Goal: Task Accomplishment & Management: Manage account settings

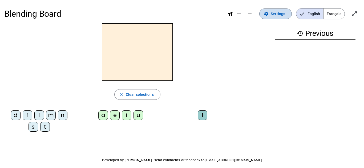
click at [280, 17] on span "Settings" at bounding box center [277, 14] width 14 height 6
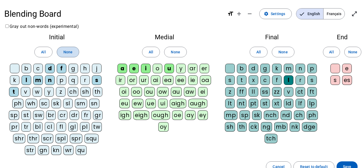
click at [69, 52] on span "None" at bounding box center [67, 52] width 9 height 6
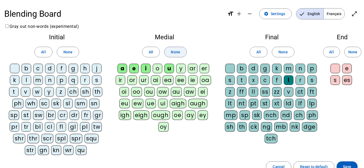
click at [178, 53] on span "None" at bounding box center [175, 52] width 9 height 6
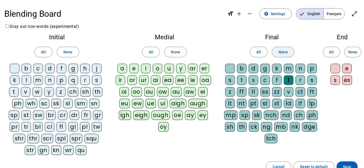
click at [286, 52] on span "None" at bounding box center [282, 52] width 9 height 6
click at [95, 77] on div "s" at bounding box center [97, 81] width 10 height 10
click at [27, 70] on div "b" at bounding box center [27, 69] width 10 height 10
click at [24, 80] on div "l" at bounding box center [27, 81] width 10 height 10
click at [47, 69] on div "d" at bounding box center [50, 69] width 10 height 10
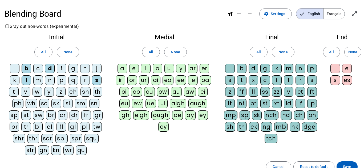
click at [12, 90] on div "t" at bounding box center [14, 92] width 10 height 10
click at [39, 80] on div "m" at bounding box center [38, 81] width 10 height 10
click at [50, 79] on div "n" at bounding box center [50, 81] width 10 height 10
click at [168, 69] on div "u" at bounding box center [169, 69] width 10 height 10
click at [119, 69] on div "a" at bounding box center [122, 69] width 10 height 10
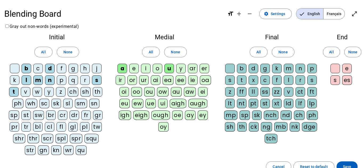
click at [137, 72] on div "e" at bounding box center [134, 69] width 10 height 10
click at [145, 69] on div "i" at bounding box center [146, 69] width 10 height 10
click at [350, 164] on span "Save" at bounding box center [347, 167] width 8 height 6
